Goal: Task Accomplishment & Management: Manage account settings

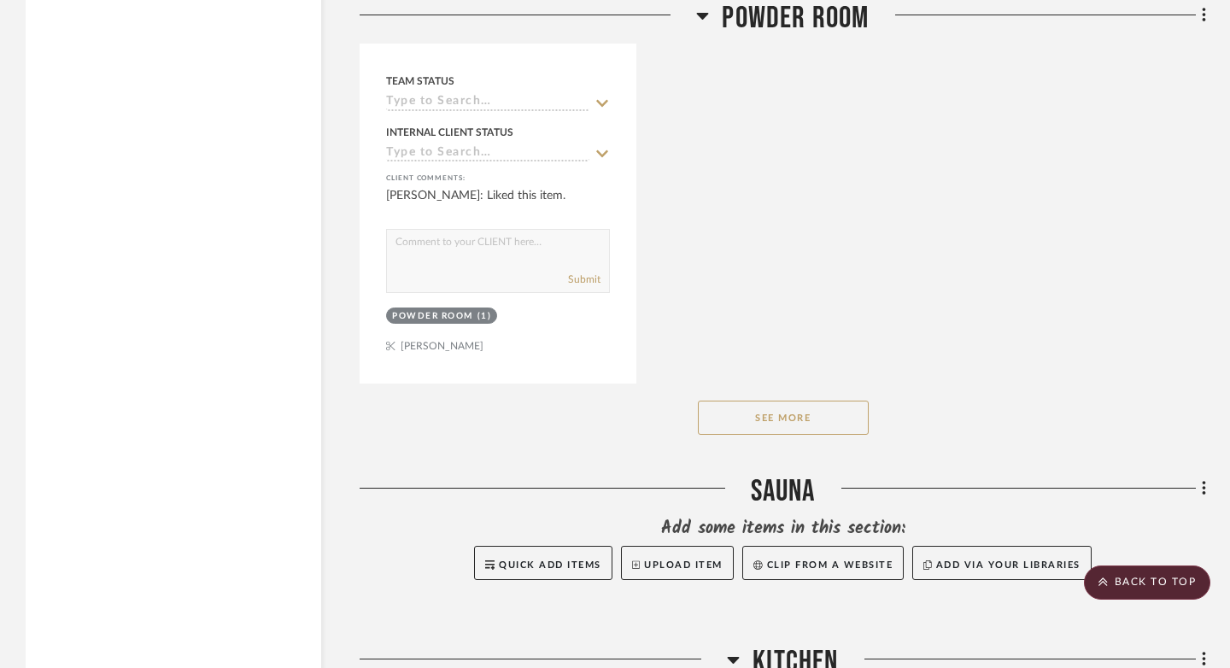
scroll to position [9684, 0]
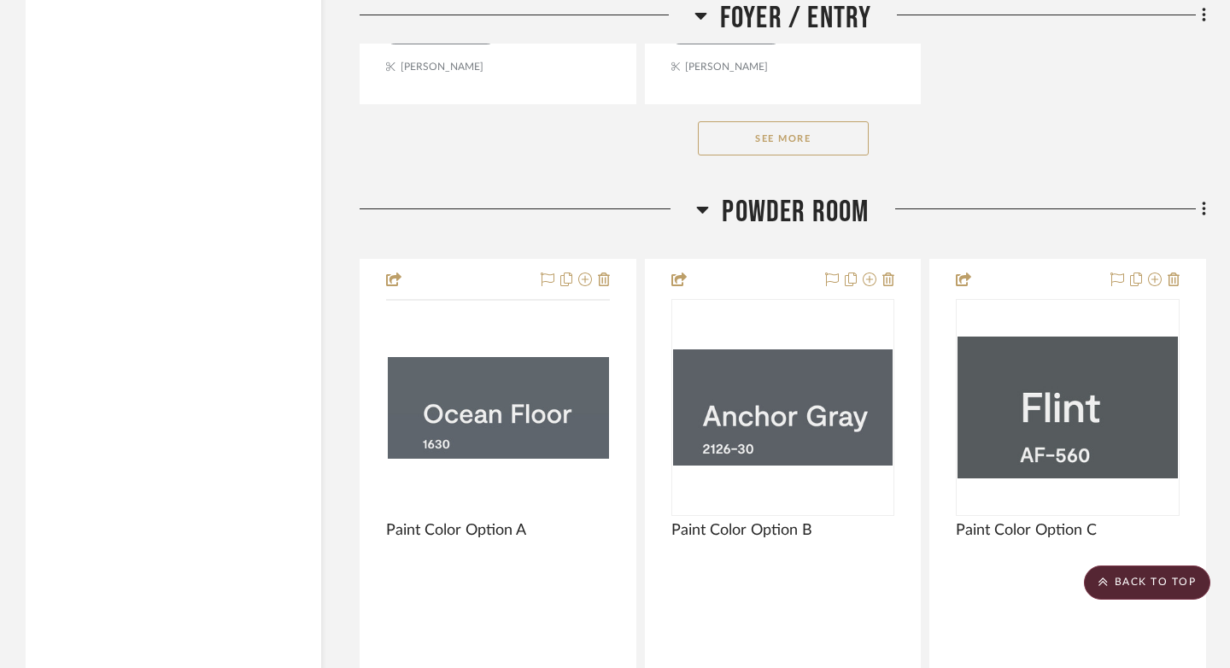
scroll to position [7566, 0]
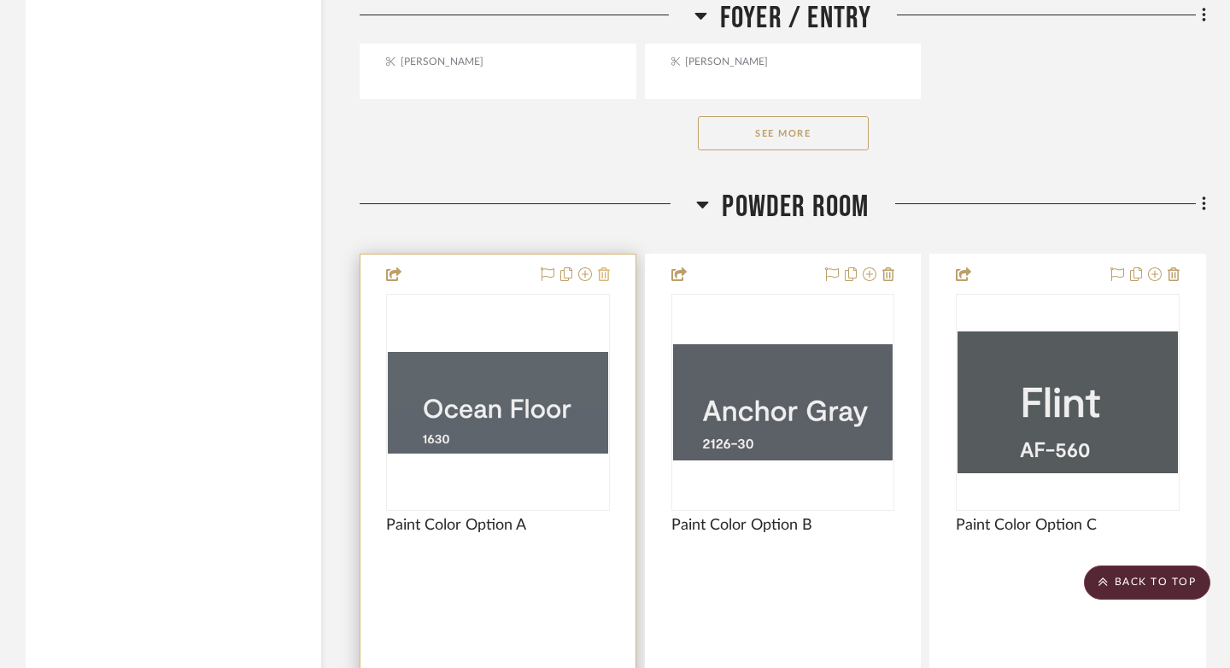
click at [604, 267] on icon at bounding box center [604, 274] width 12 height 14
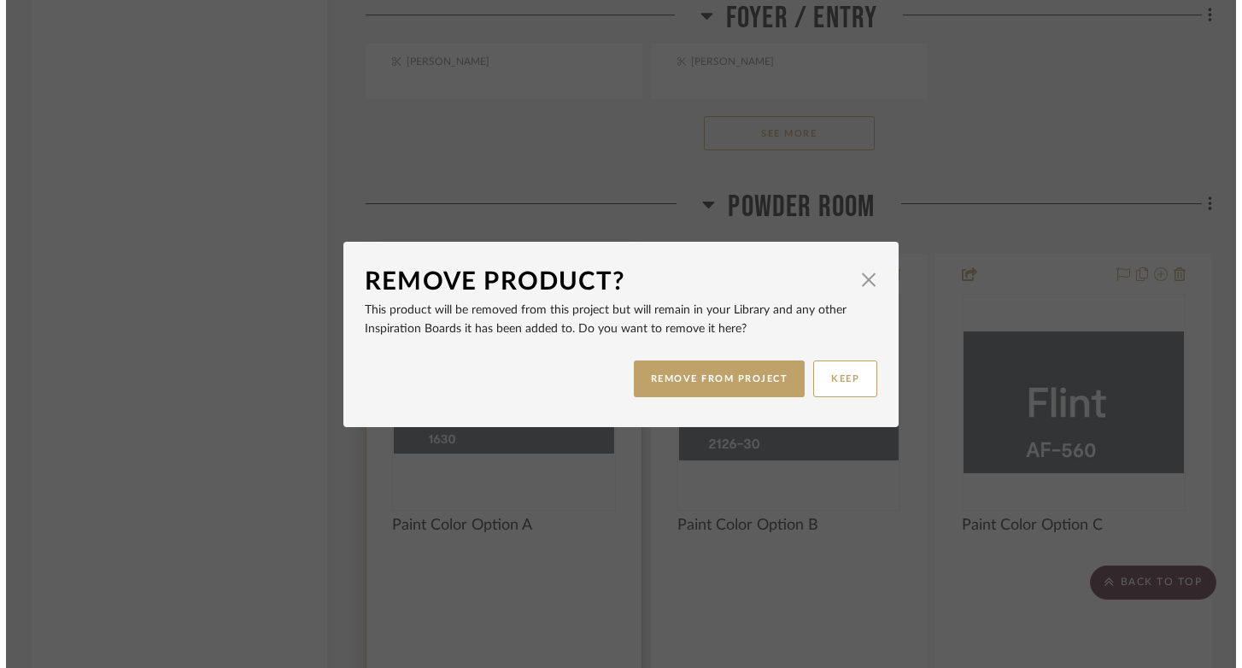
scroll to position [0, 0]
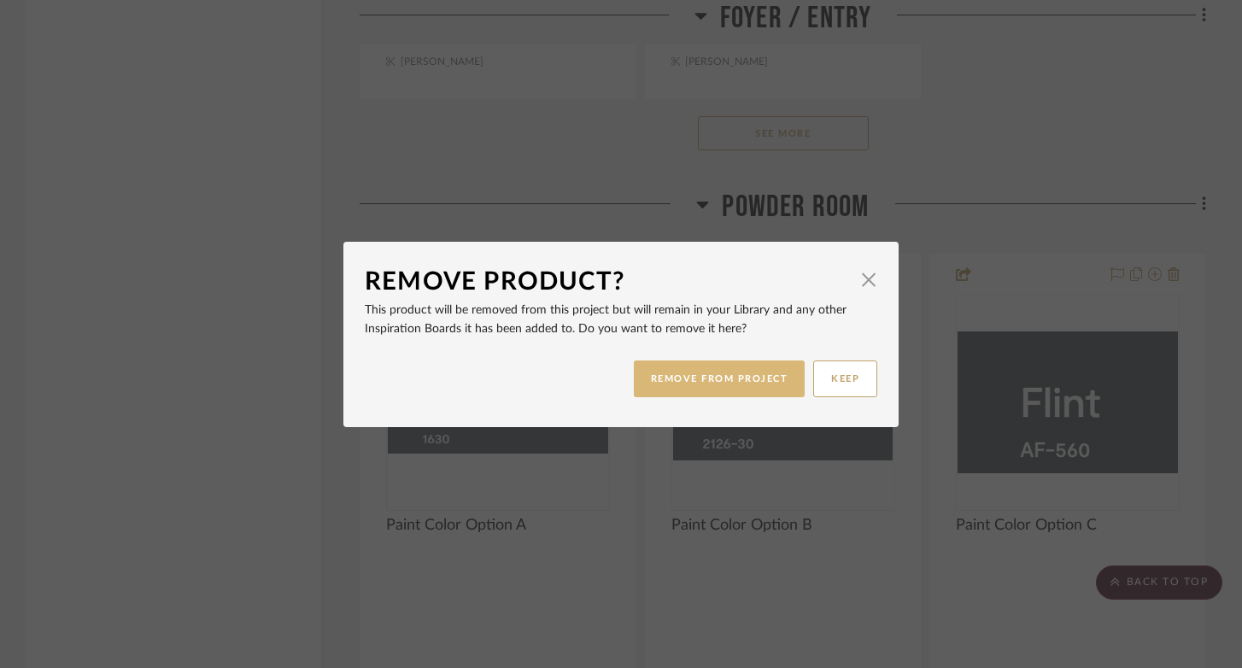
click at [683, 389] on button "REMOVE FROM PROJECT" at bounding box center [720, 378] width 172 height 37
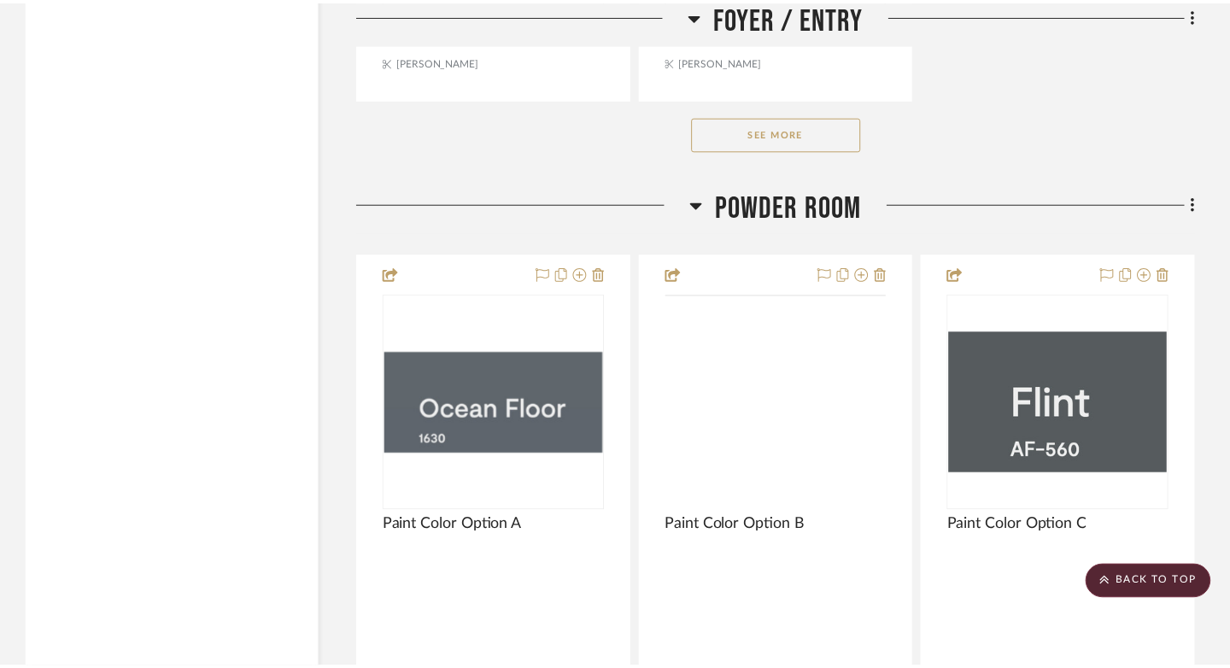
scroll to position [7566, 0]
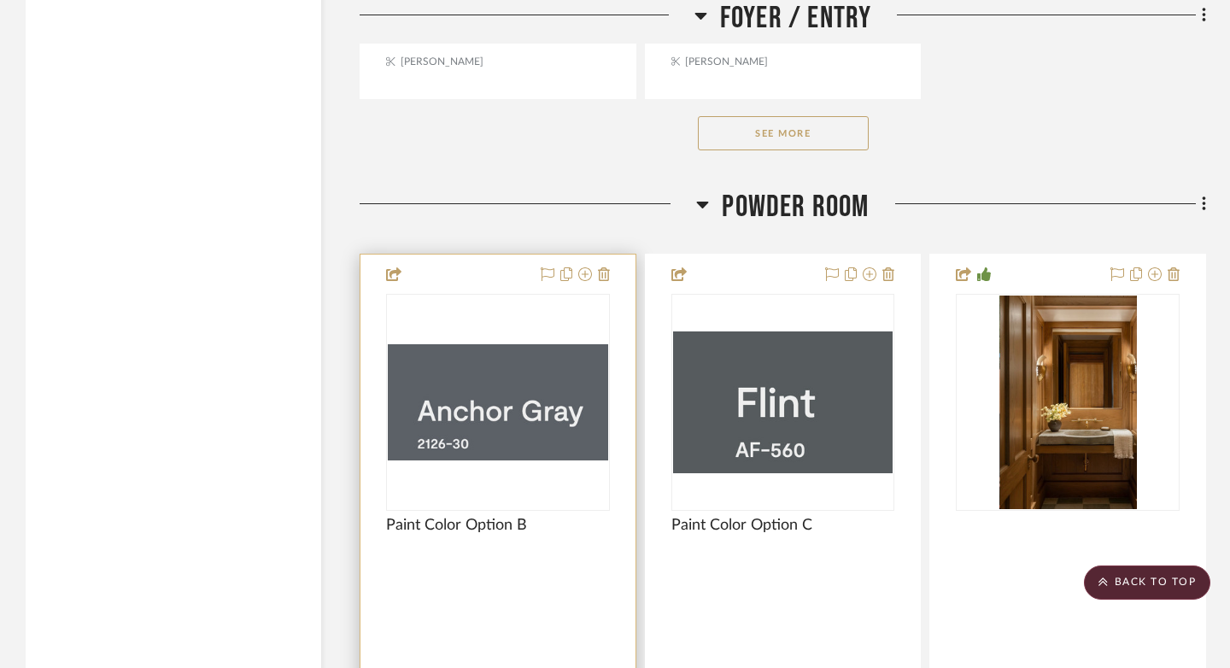
click at [609, 264] on div at bounding box center [497, 630] width 275 height 751
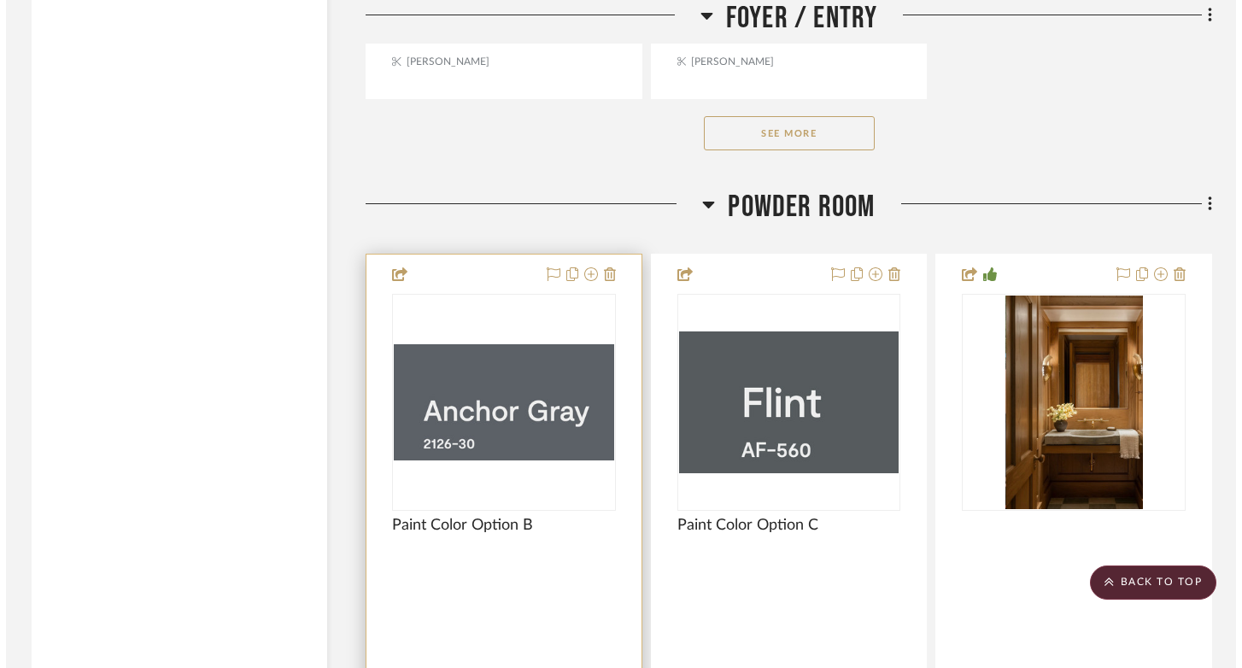
scroll to position [0, 0]
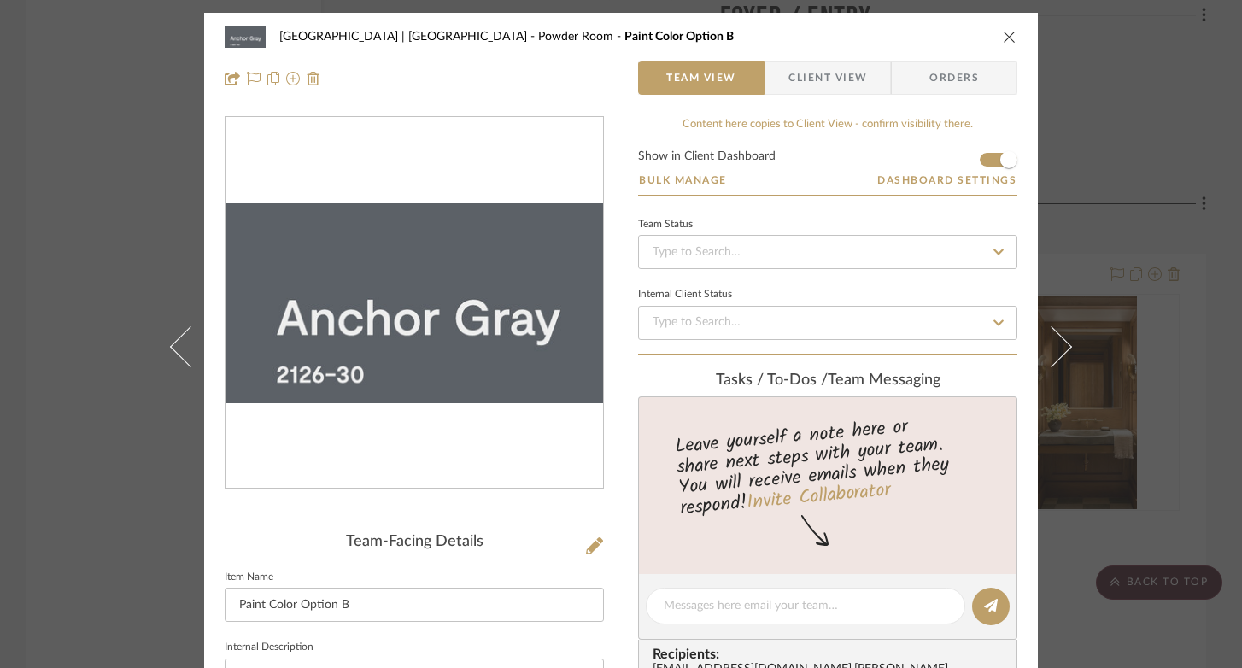
click at [1003, 32] on icon "close" at bounding box center [1010, 37] width 14 height 14
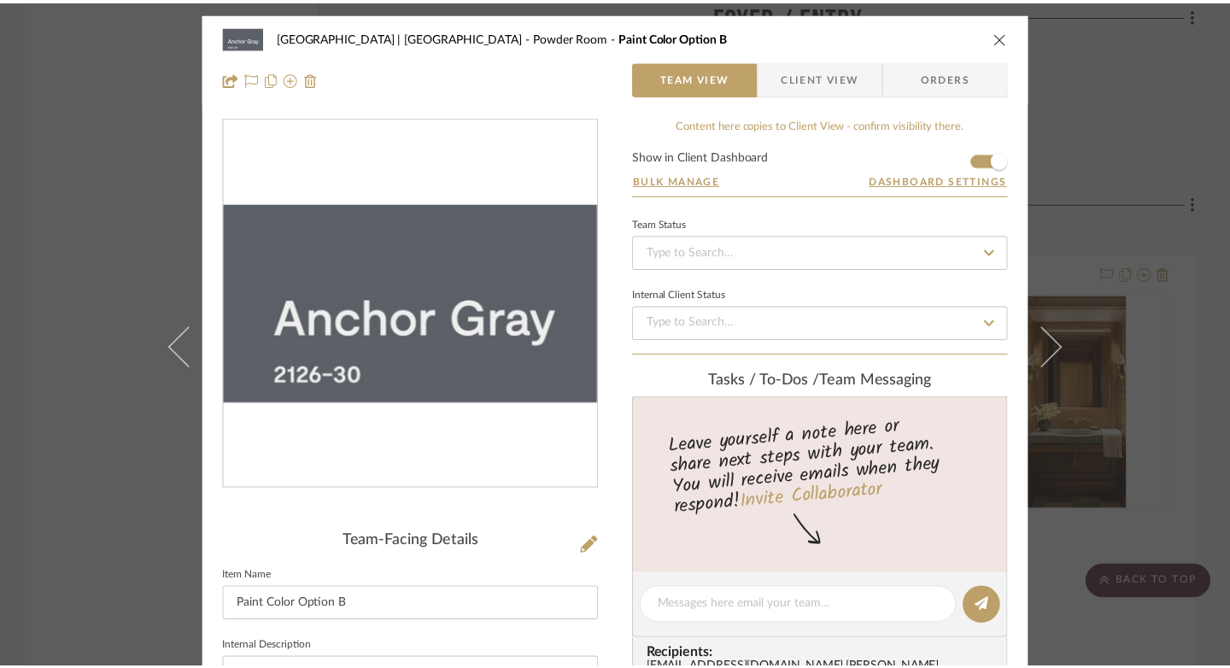
scroll to position [7566, 0]
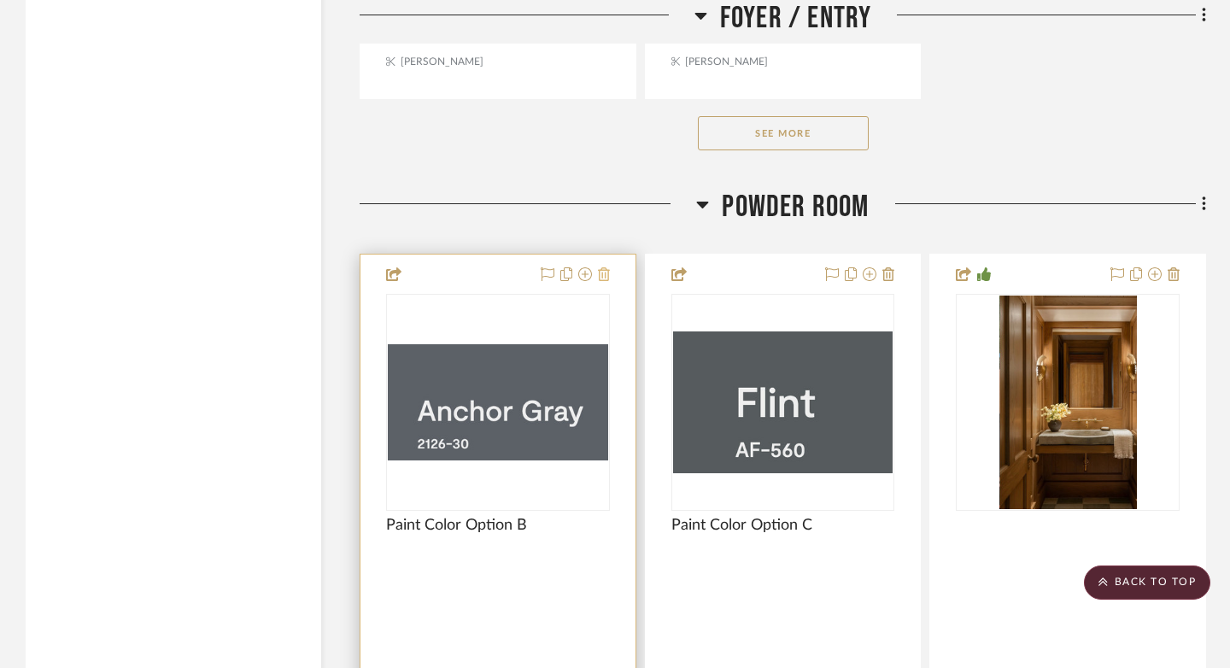
click at [606, 267] on icon at bounding box center [604, 274] width 12 height 14
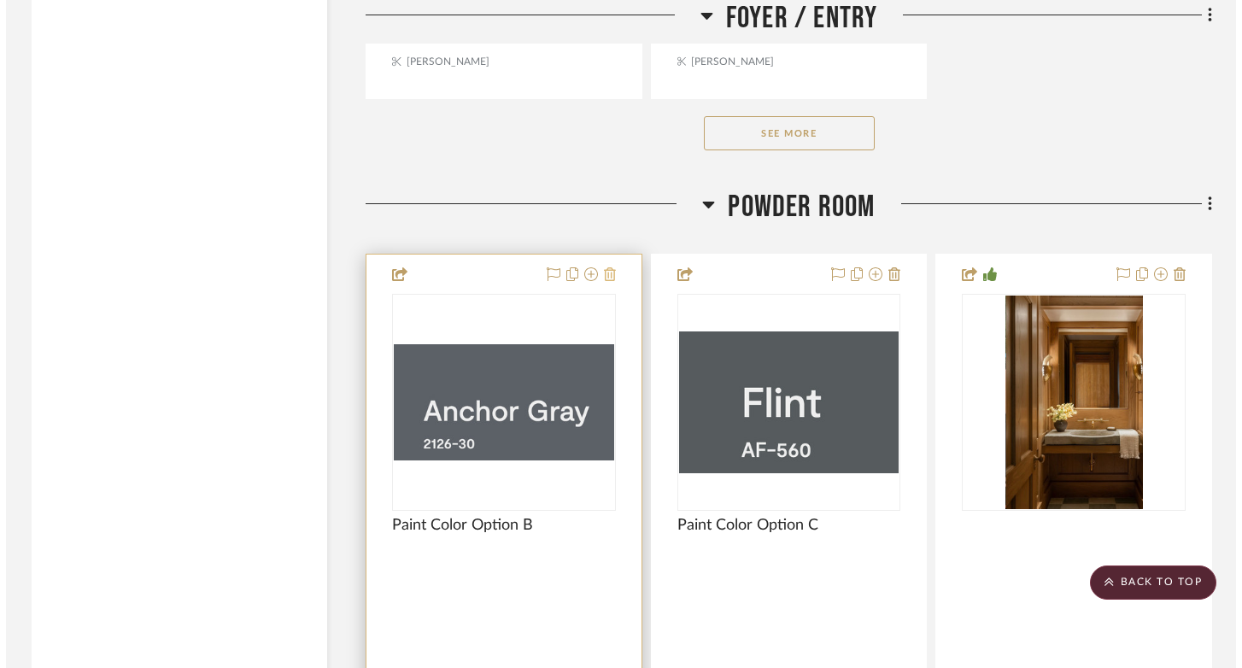
scroll to position [0, 0]
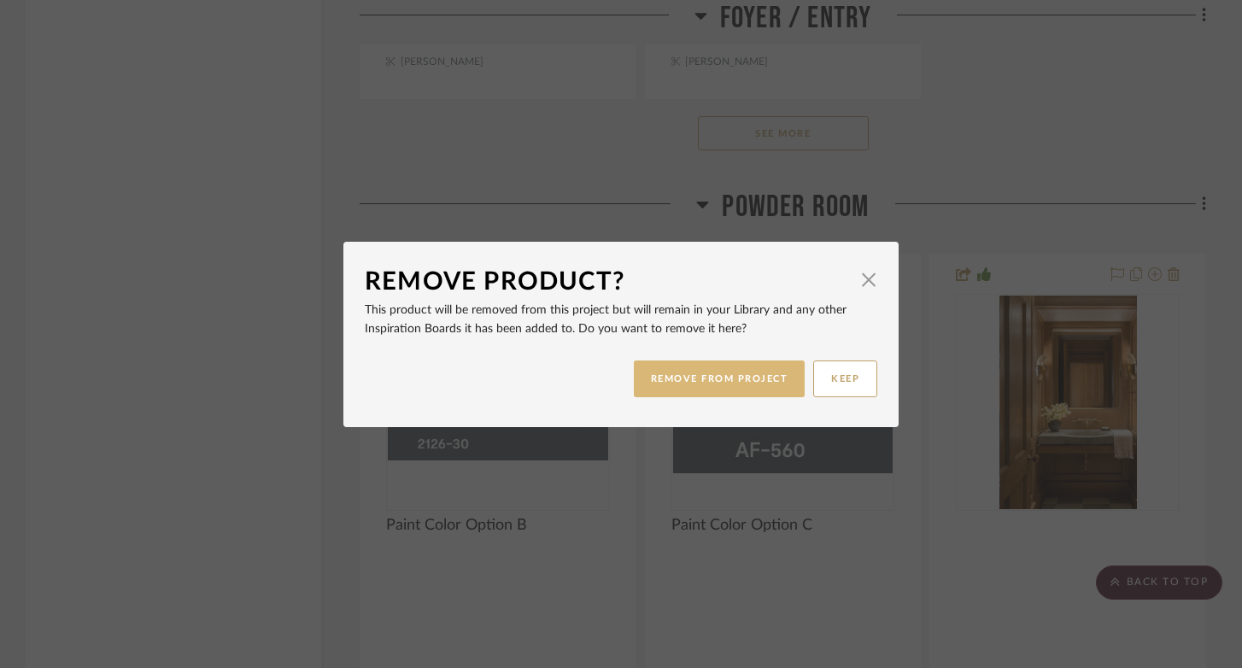
click at [674, 377] on button "REMOVE FROM PROJECT" at bounding box center [720, 378] width 172 height 37
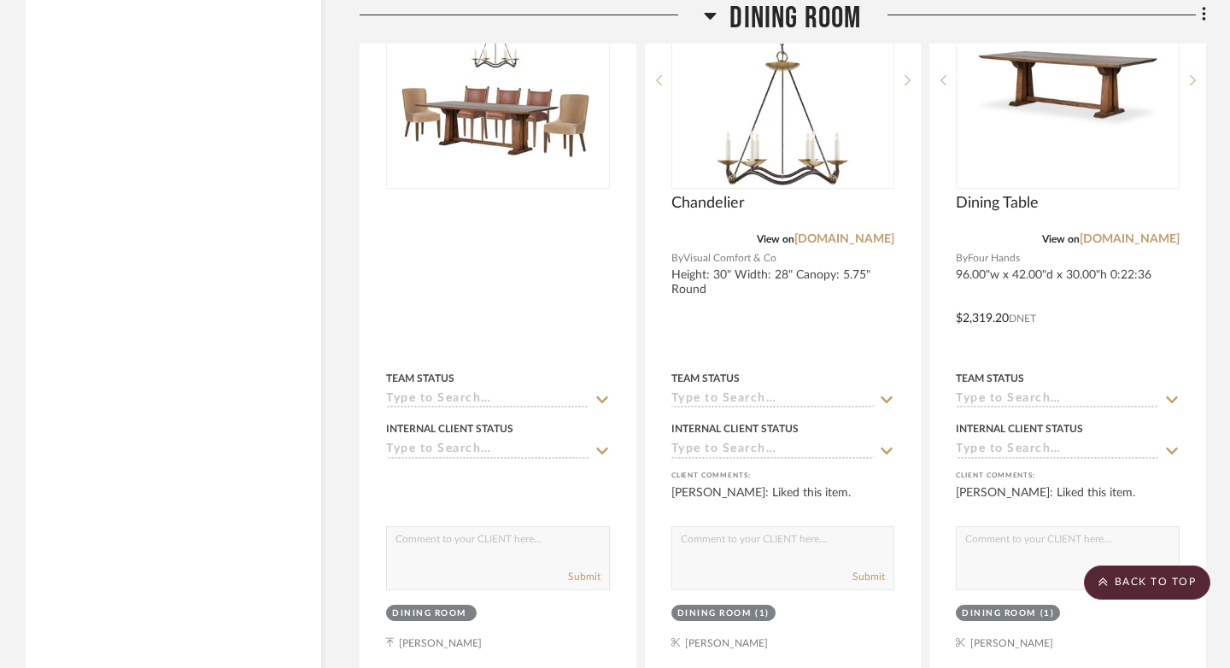
scroll to position [11849, 0]
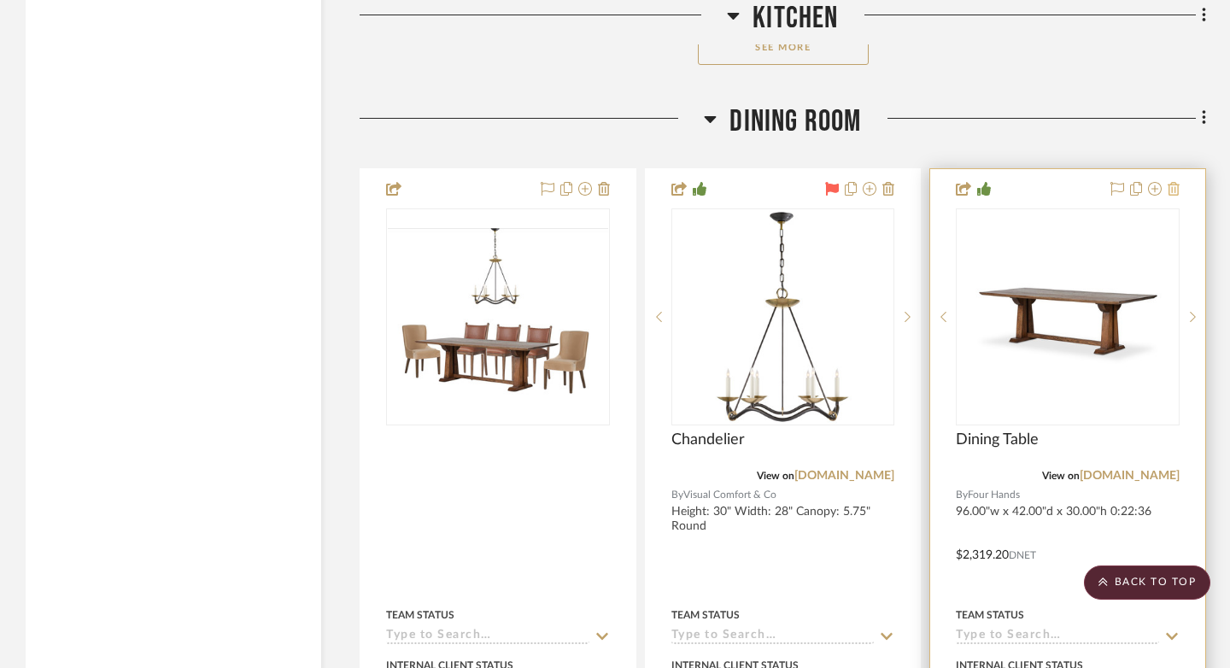
click at [1174, 182] on icon at bounding box center [1174, 189] width 12 height 14
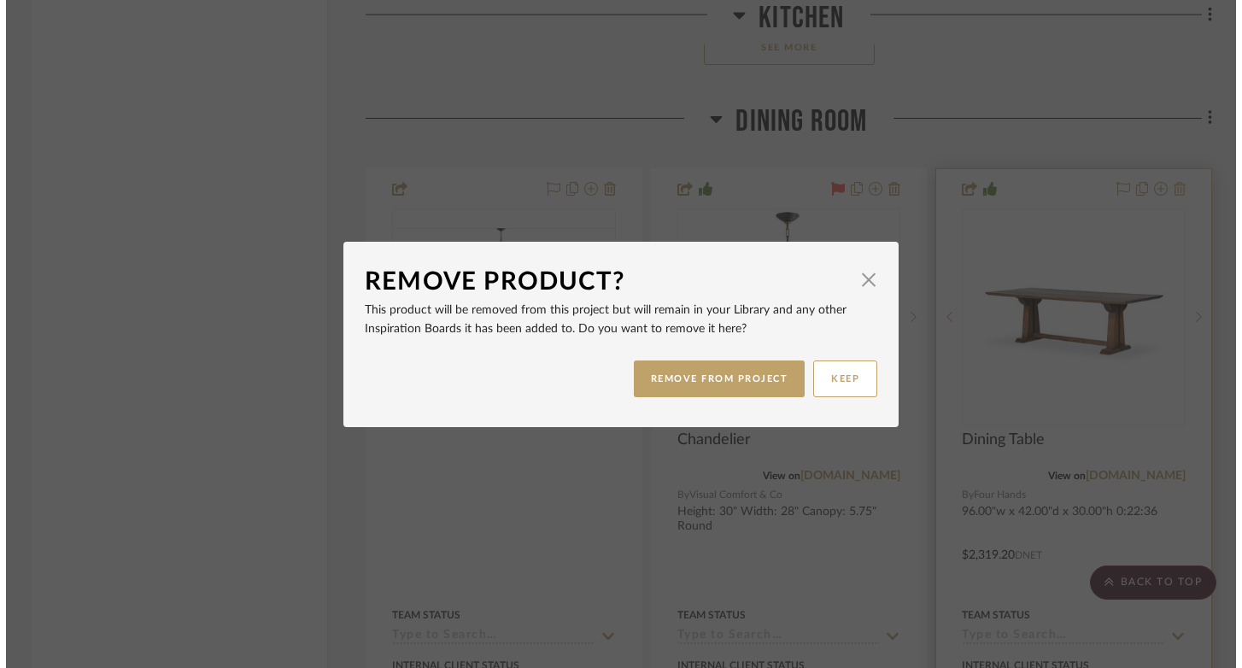
scroll to position [0, 0]
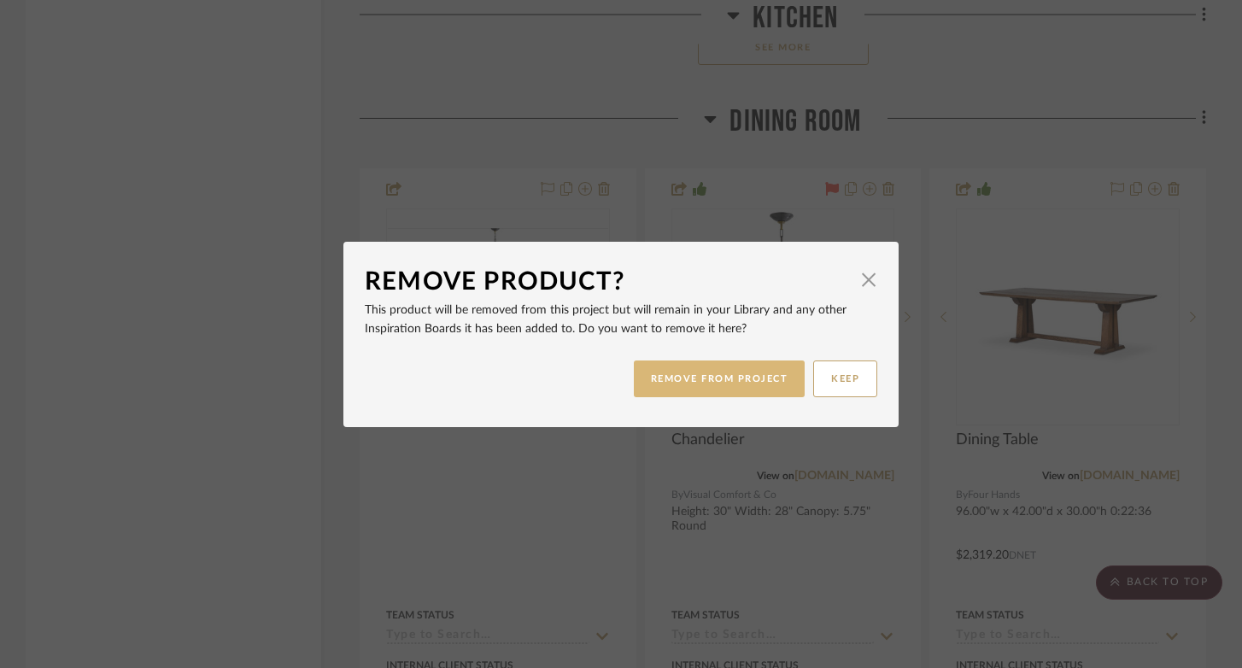
click at [727, 373] on button "REMOVE FROM PROJECT" at bounding box center [720, 378] width 172 height 37
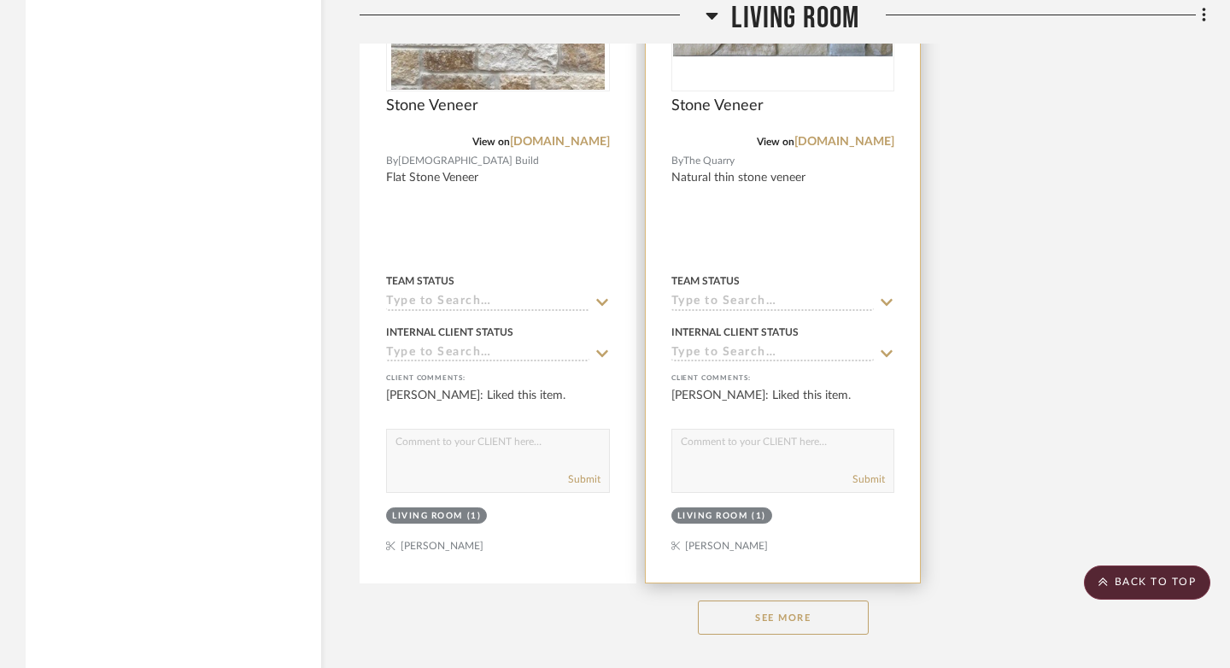
scroll to position [16144, 0]
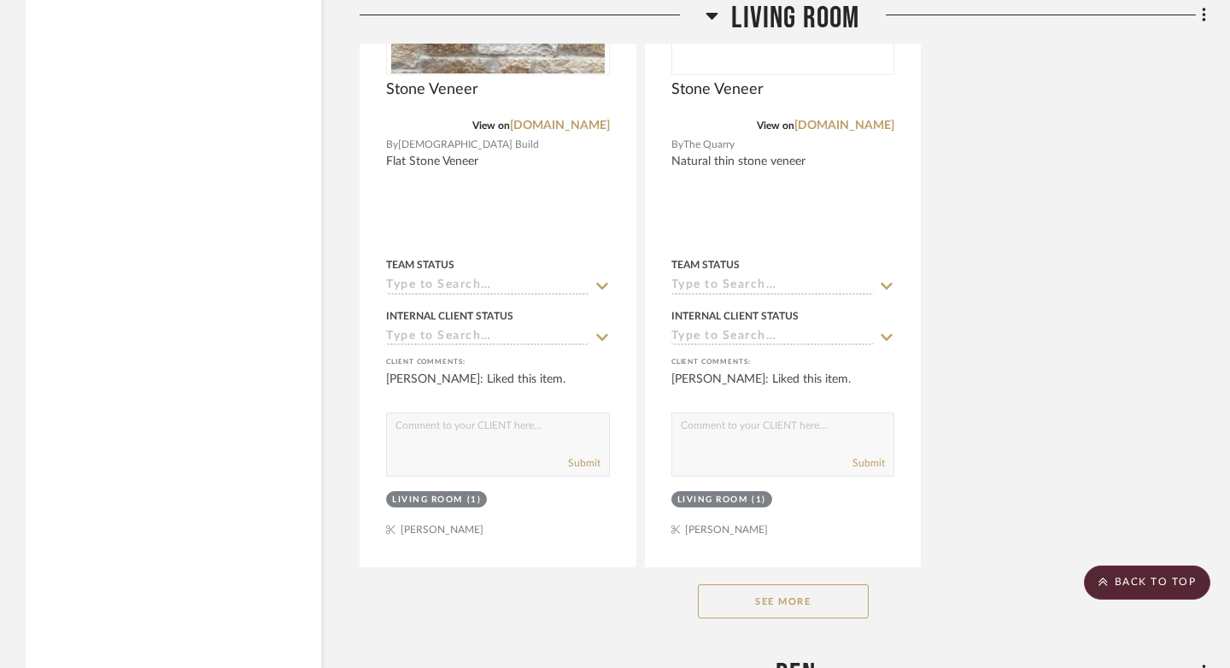
click at [799, 584] on button "See More" at bounding box center [783, 601] width 171 height 34
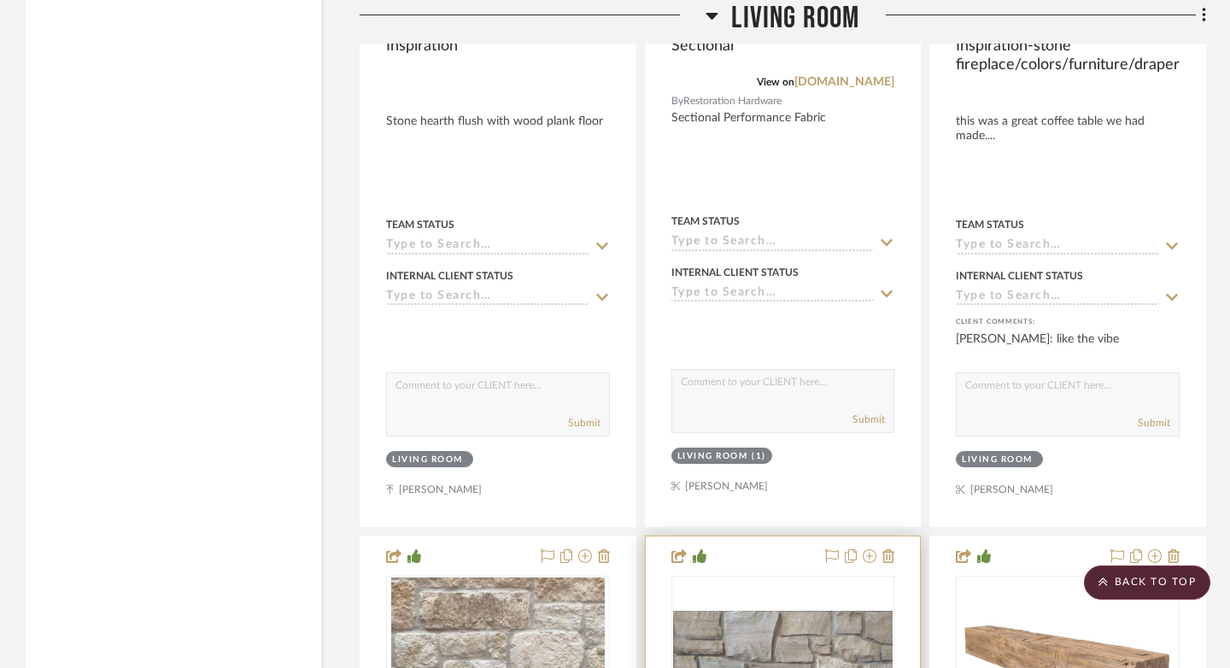
scroll to position [15719, 0]
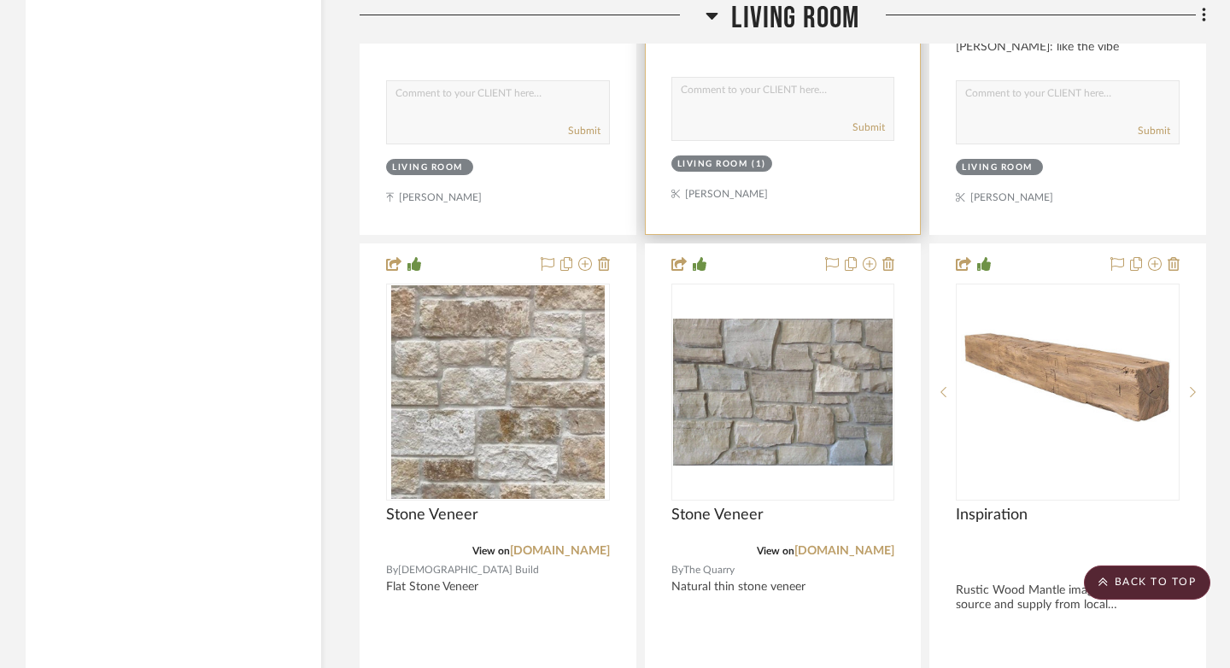
drag, startPoint x: 878, startPoint y: 167, endPoint x: 975, endPoint y: 400, distance: 252.4
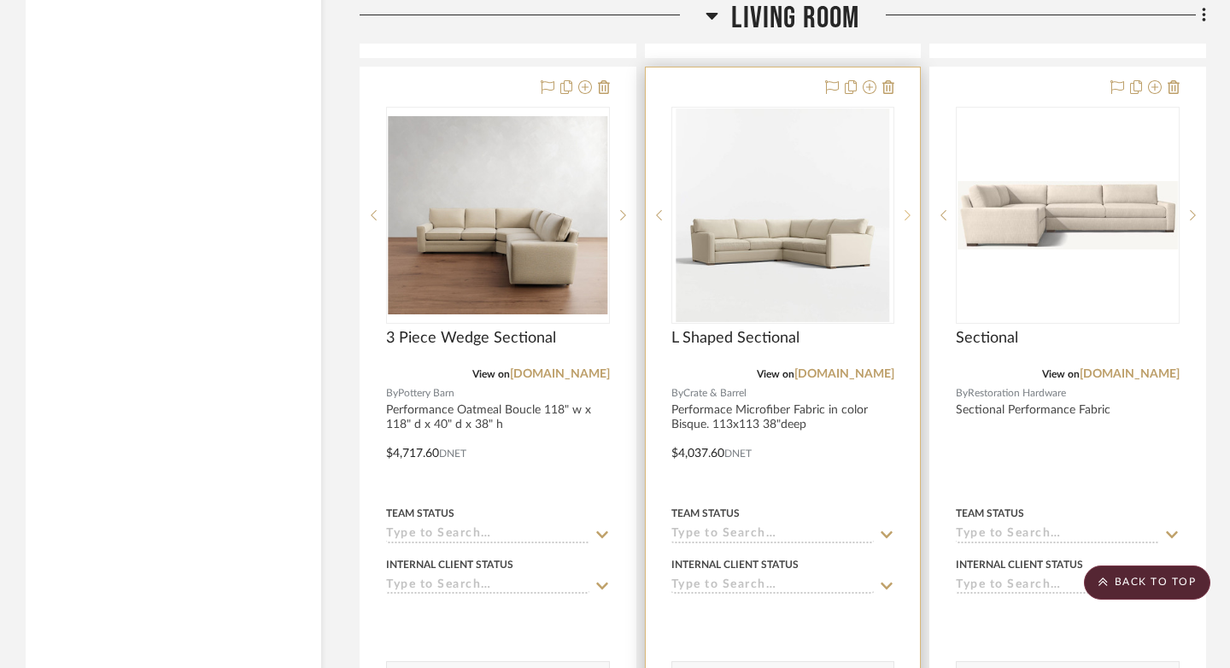
scroll to position [16659, 0]
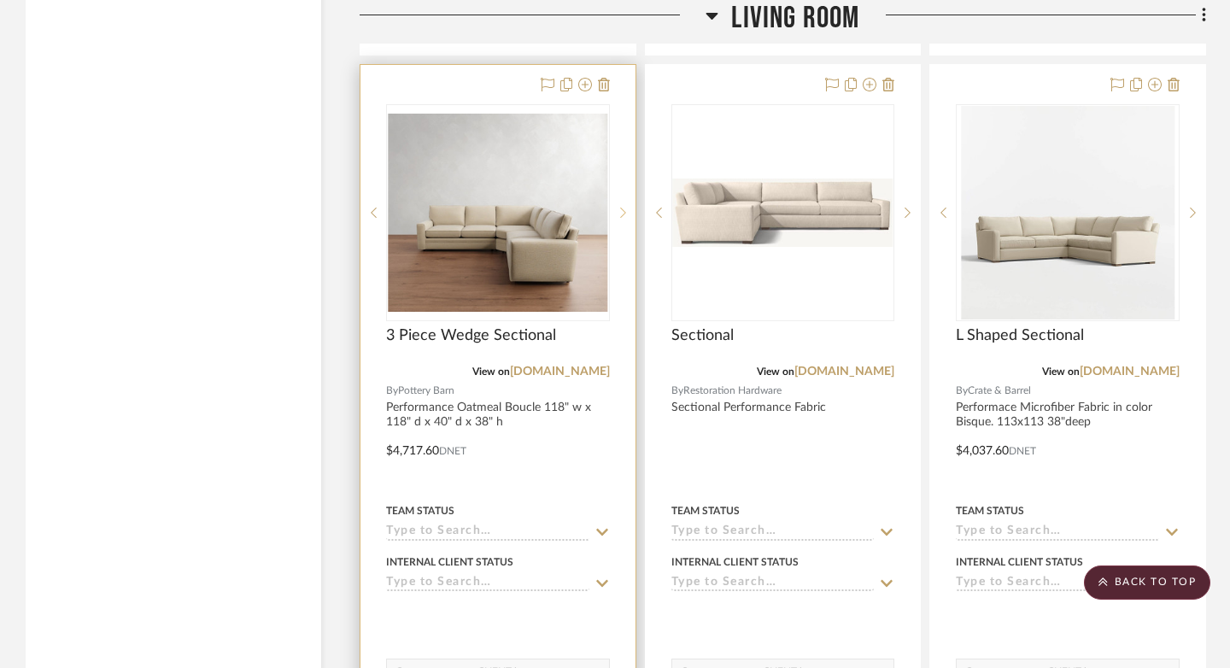
click at [626, 259] on div at bounding box center [623, 212] width 26 height 217
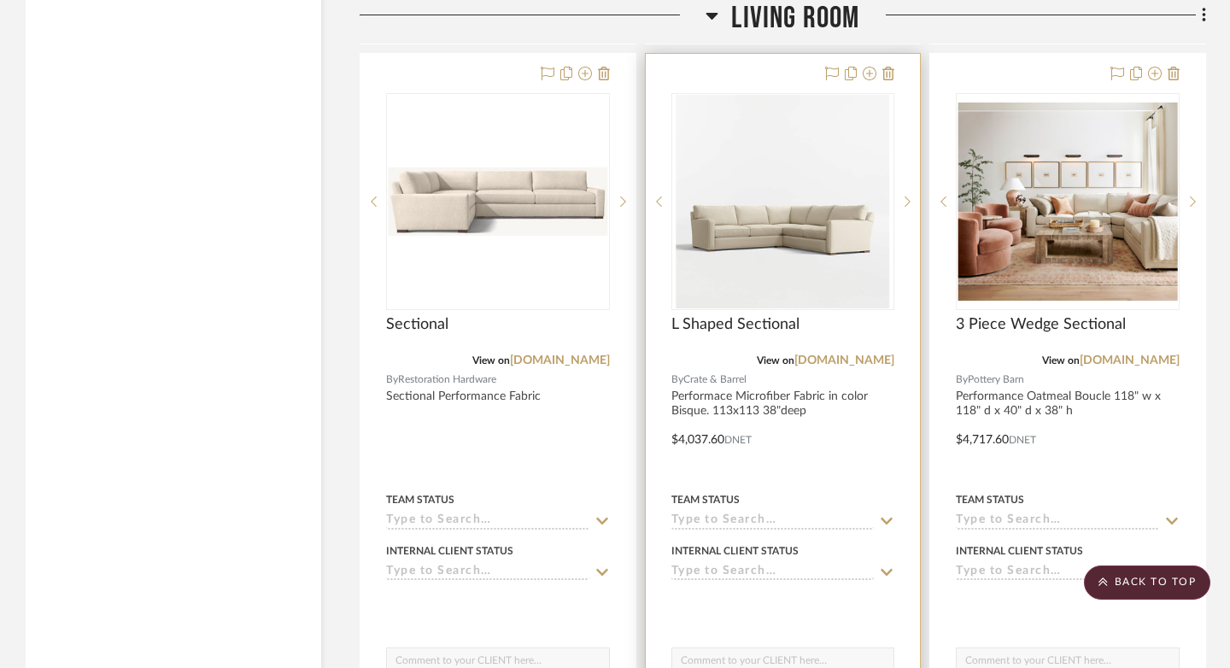
scroll to position [16671, 0]
click at [855, 354] on link "[DOMAIN_NAME]" at bounding box center [844, 360] width 100 height 12
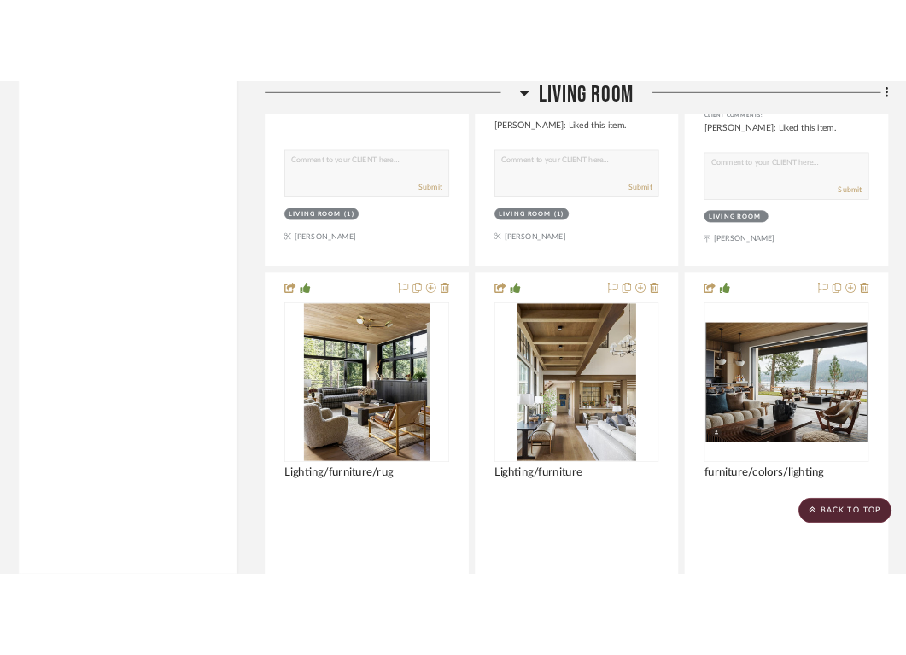
scroll to position [19572, 0]
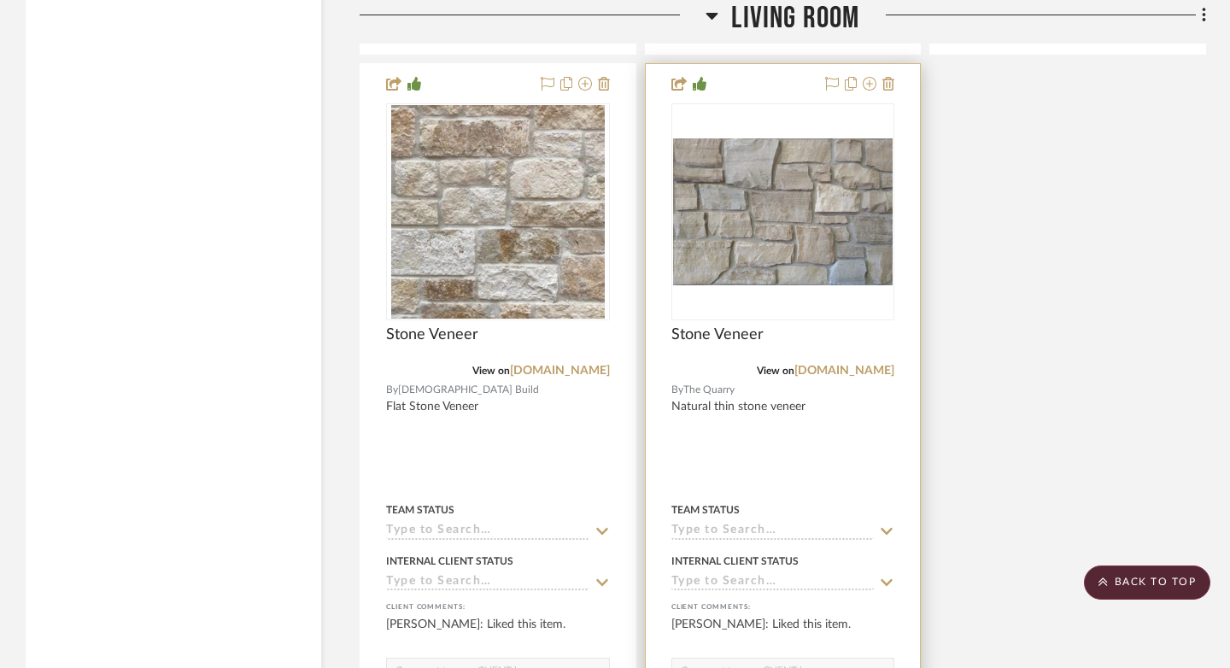
scroll to position [16205, 0]
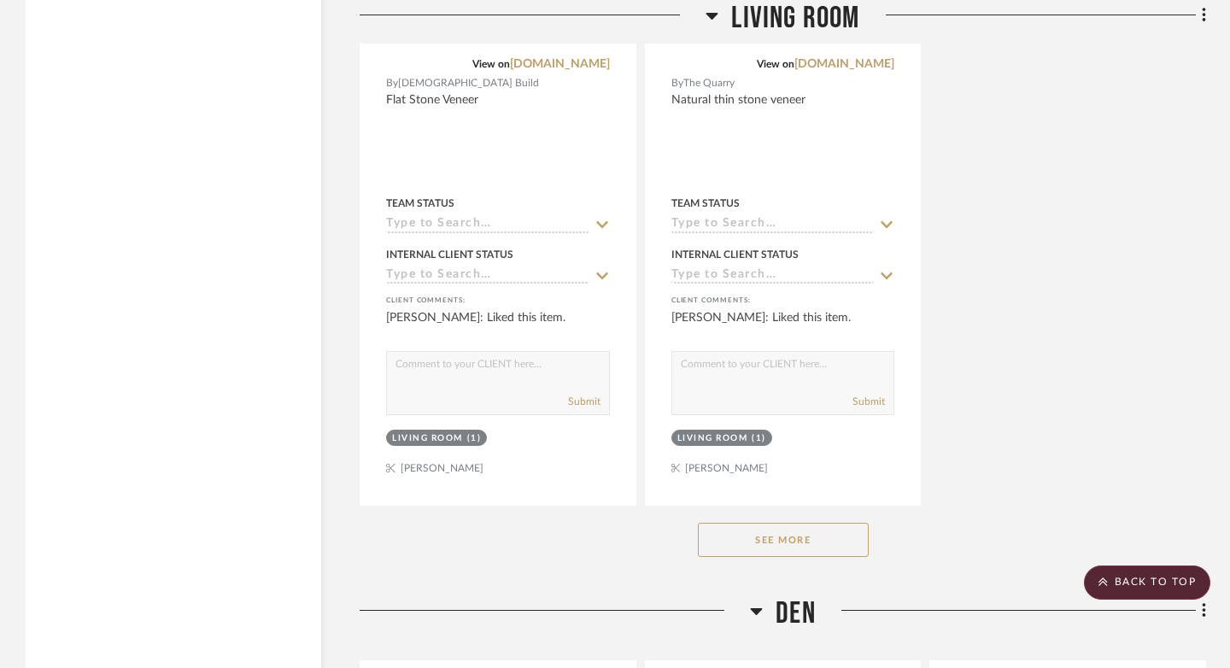
click at [817, 523] on button "See More" at bounding box center [783, 540] width 171 height 34
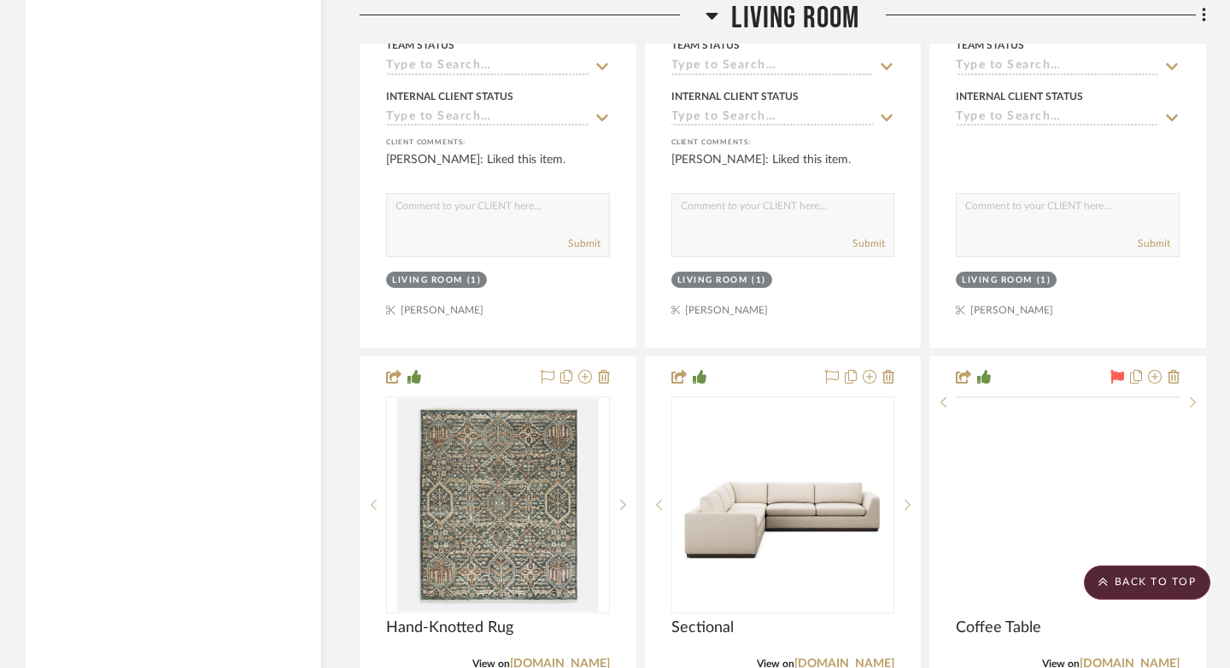
scroll to position [17914, 0]
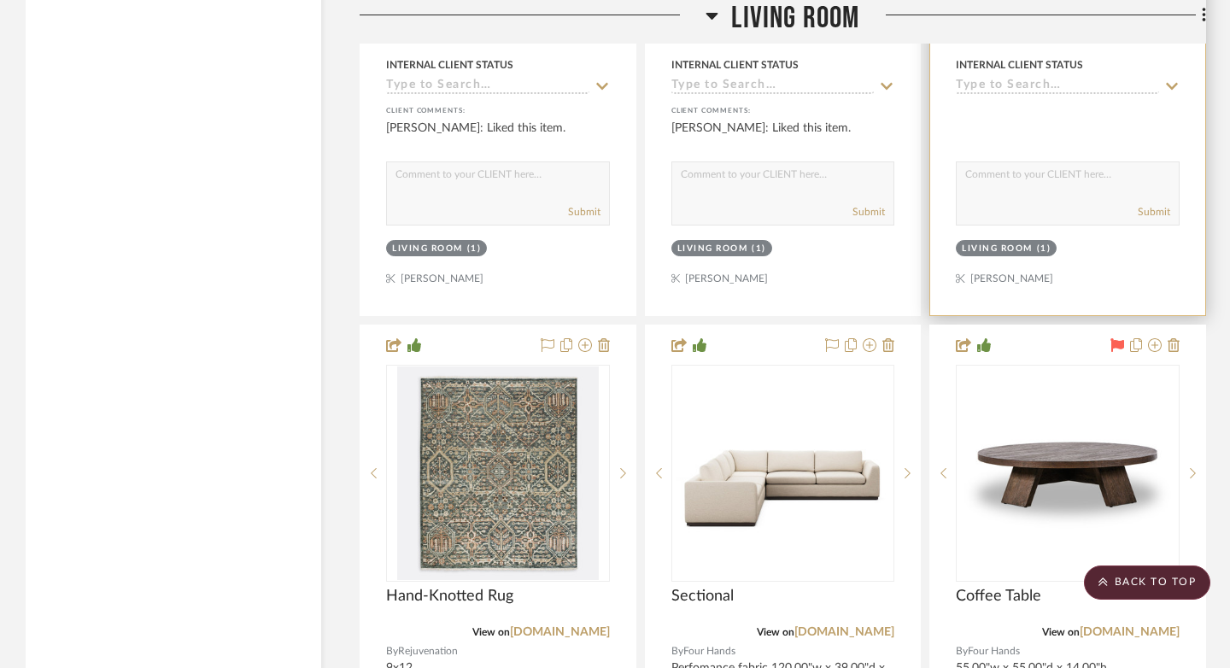
drag, startPoint x: 1146, startPoint y: 278, endPoint x: 1191, endPoint y: 378, distance: 110.1
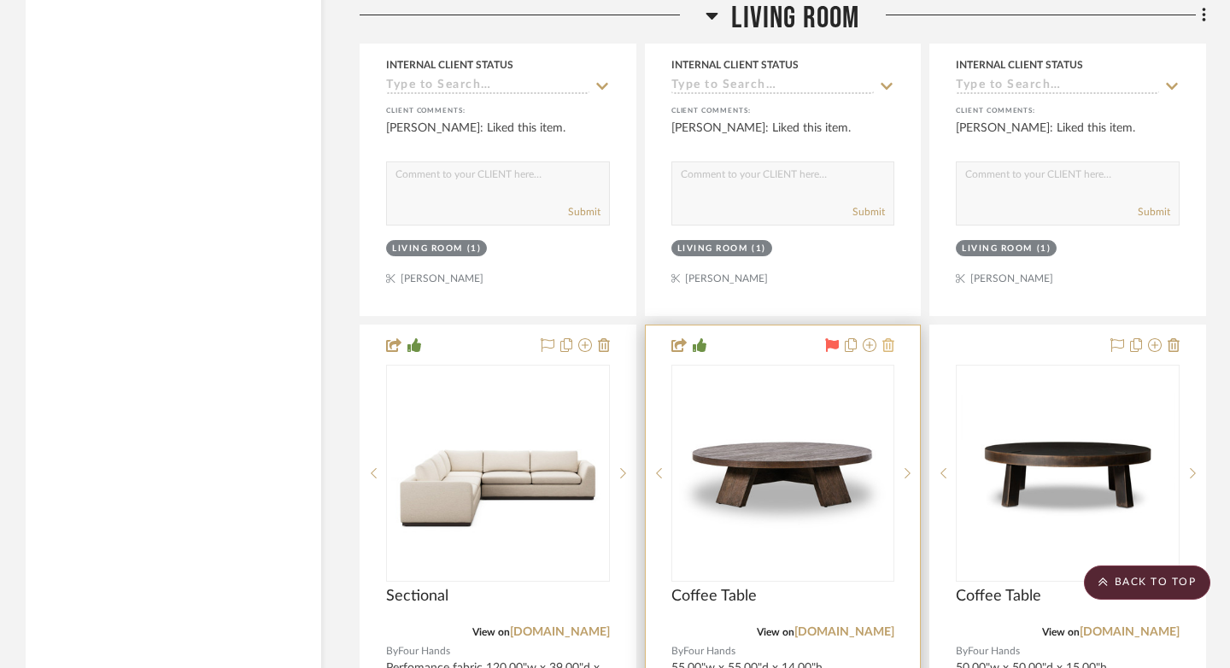
click at [893, 338] on icon at bounding box center [888, 345] width 12 height 14
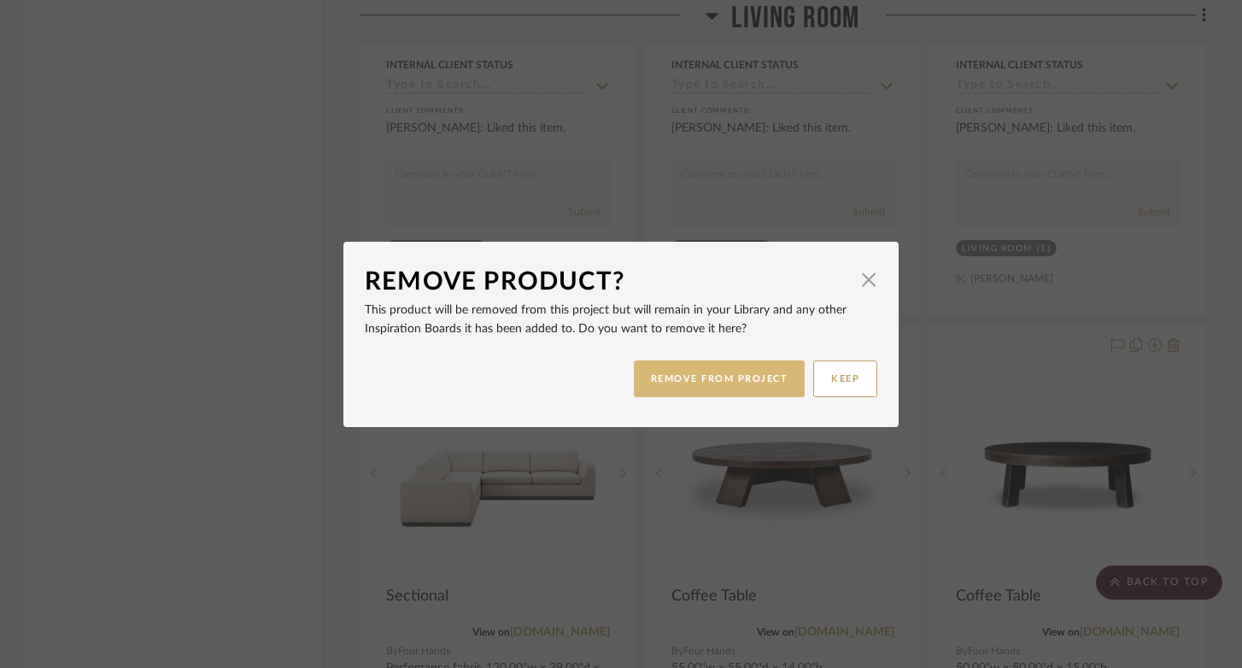
click at [718, 374] on button "REMOVE FROM PROJECT" at bounding box center [720, 378] width 172 height 37
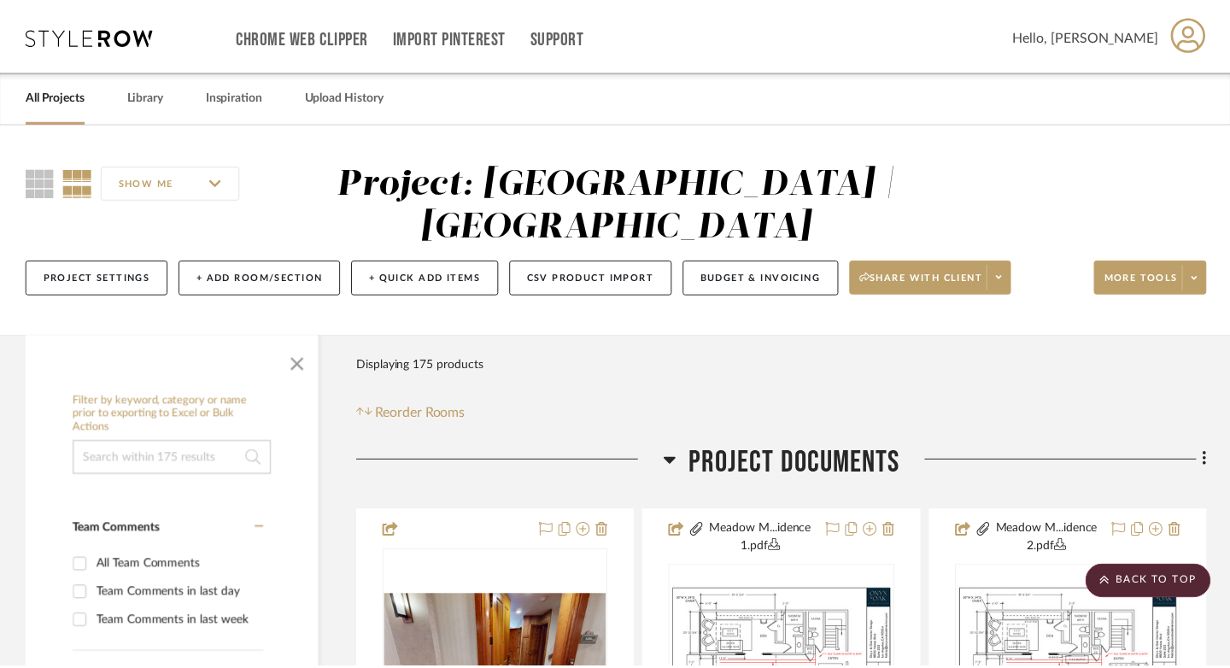
scroll to position [17914, 0]
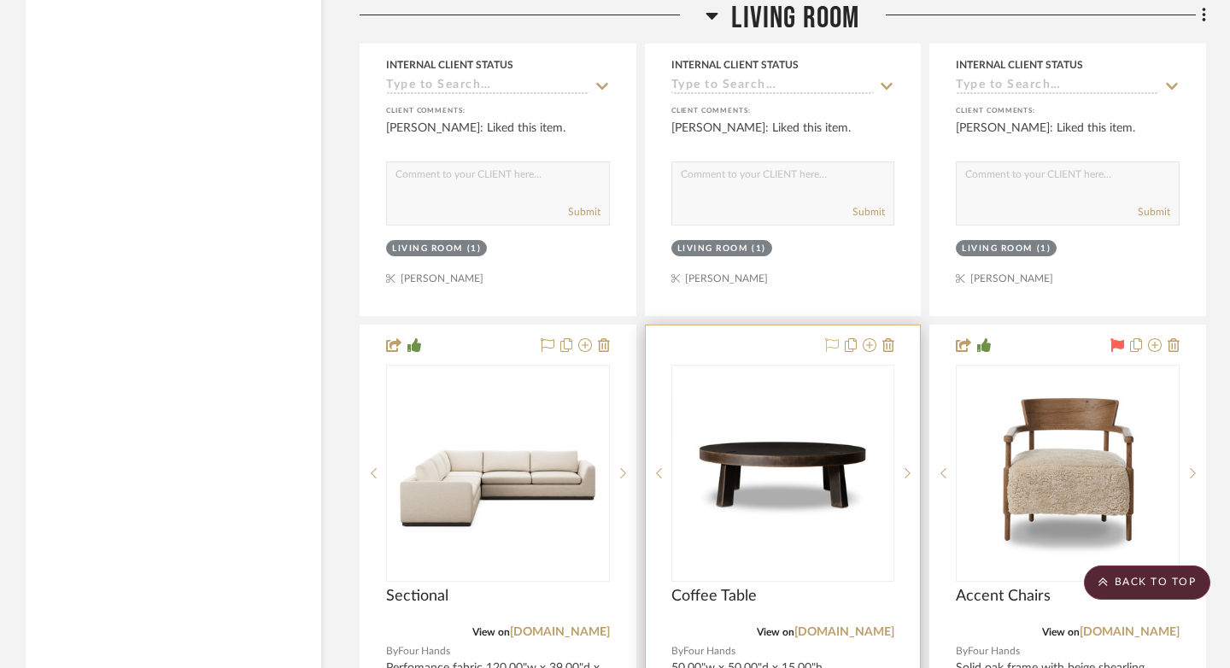
click at [831, 338] on icon at bounding box center [832, 345] width 14 height 14
click at [821, 426] on img "0" at bounding box center [783, 473] width 214 height 214
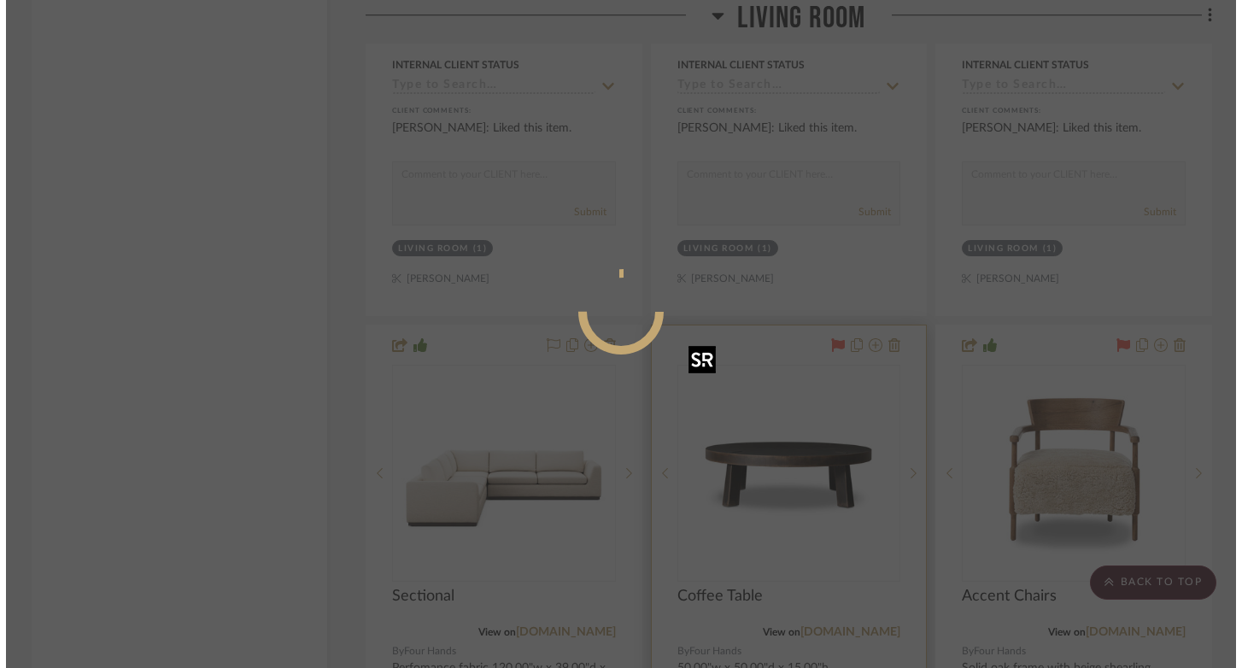
scroll to position [0, 0]
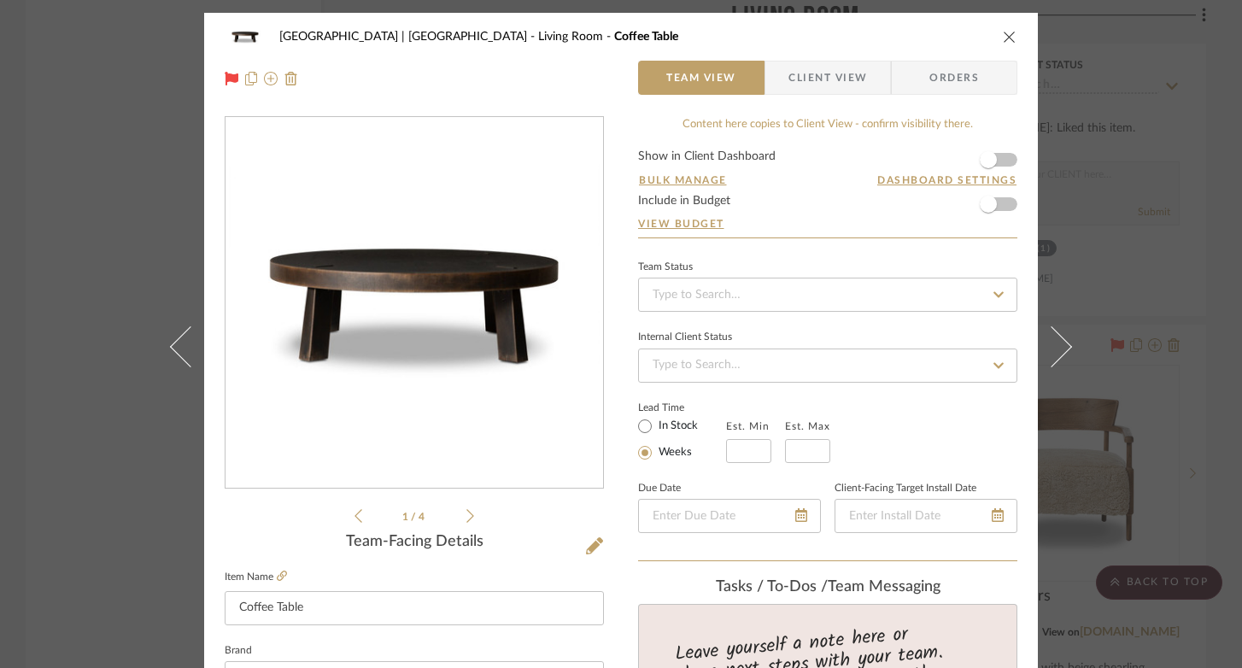
click at [803, 79] on span "Client View" at bounding box center [827, 78] width 79 height 34
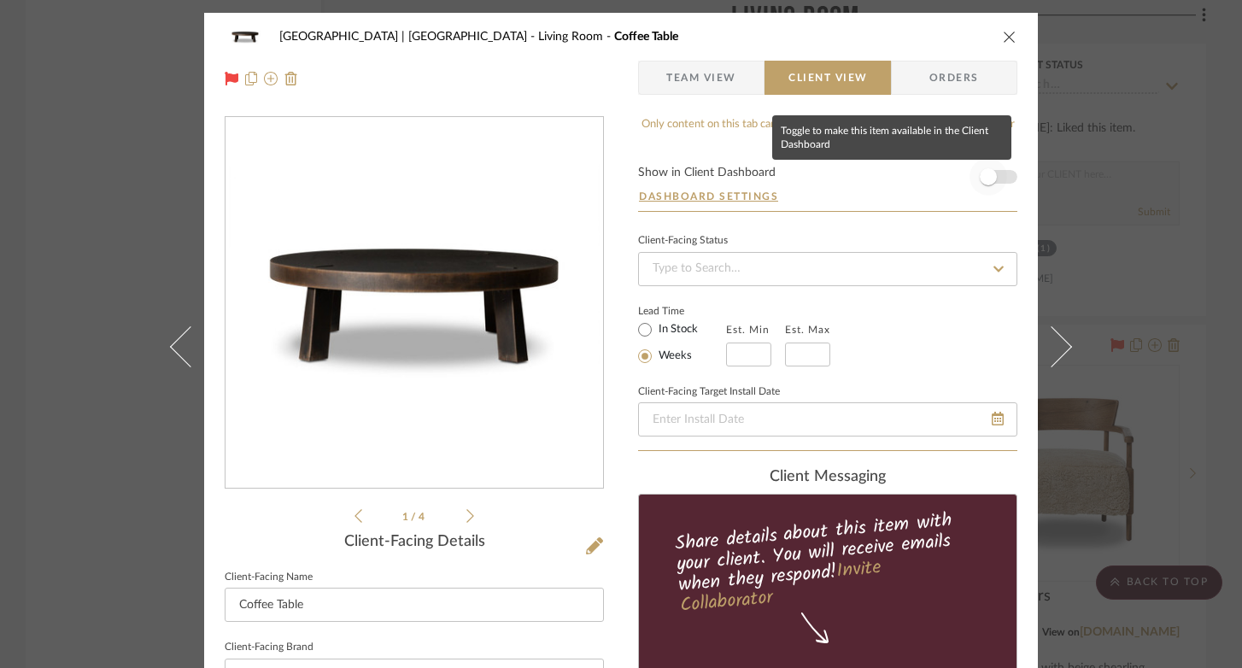
click at [917, 183] on span "button" at bounding box center [988, 177] width 38 height 38
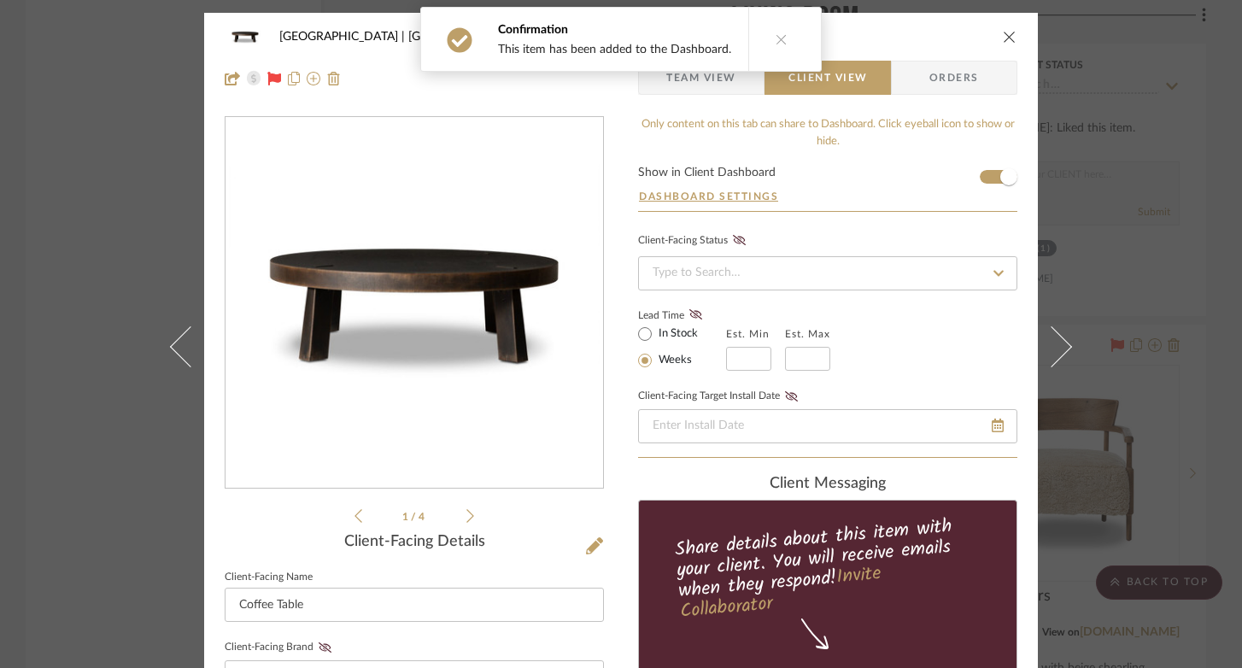
click at [917, 42] on icon "close" at bounding box center [1010, 37] width 14 height 14
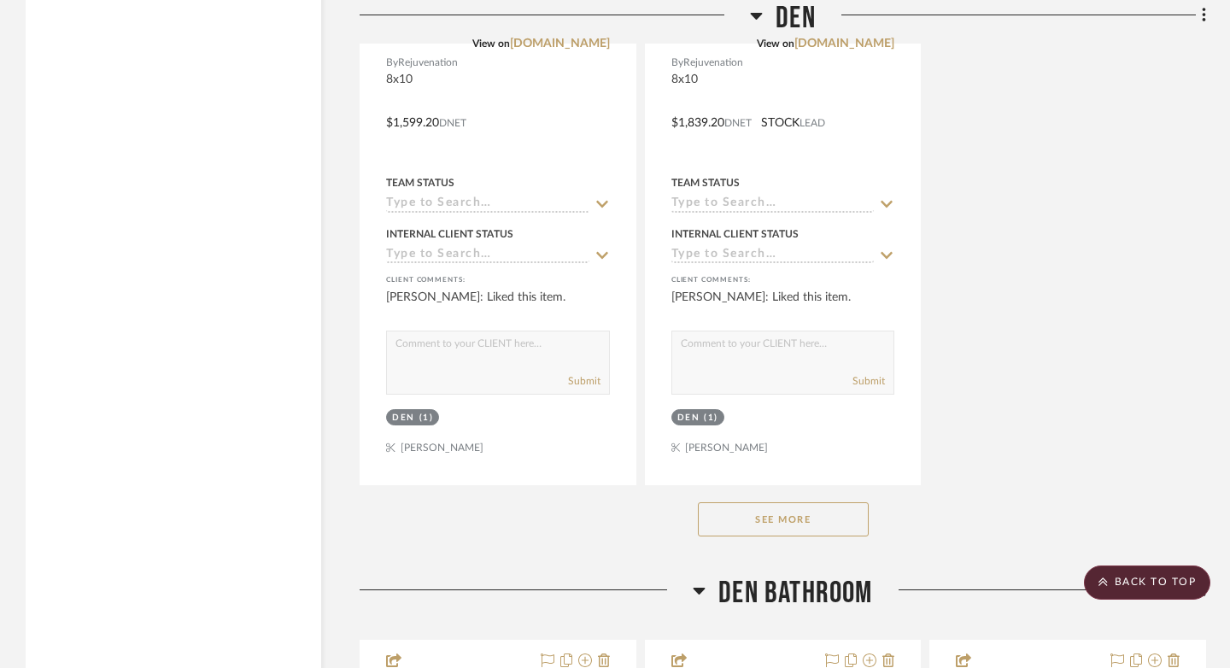
scroll to position [24064, 0]
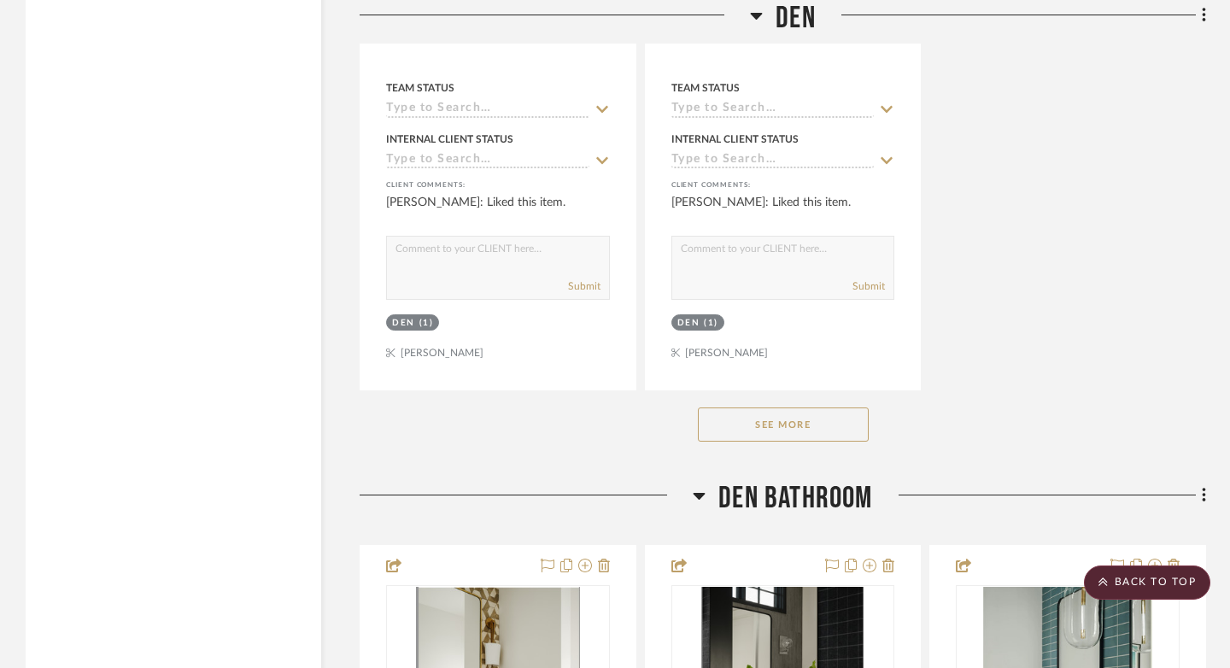
click at [798, 407] on button "See More" at bounding box center [783, 424] width 171 height 34
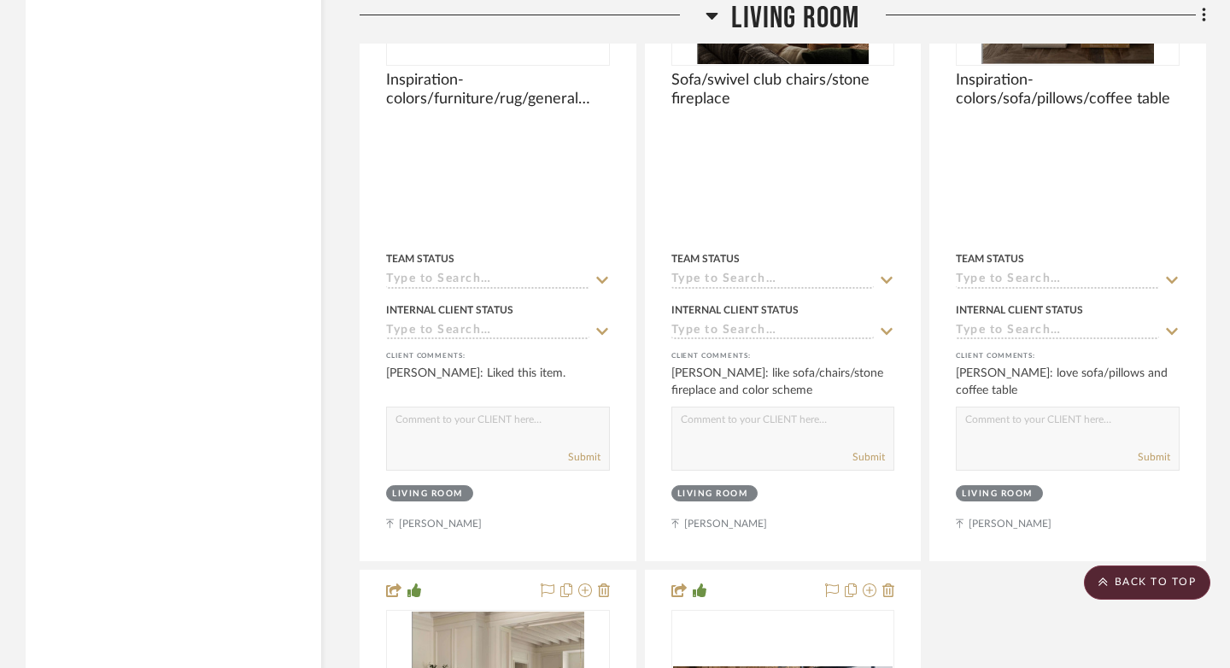
scroll to position [20677, 0]
